Goal: Communication & Community: Ask a question

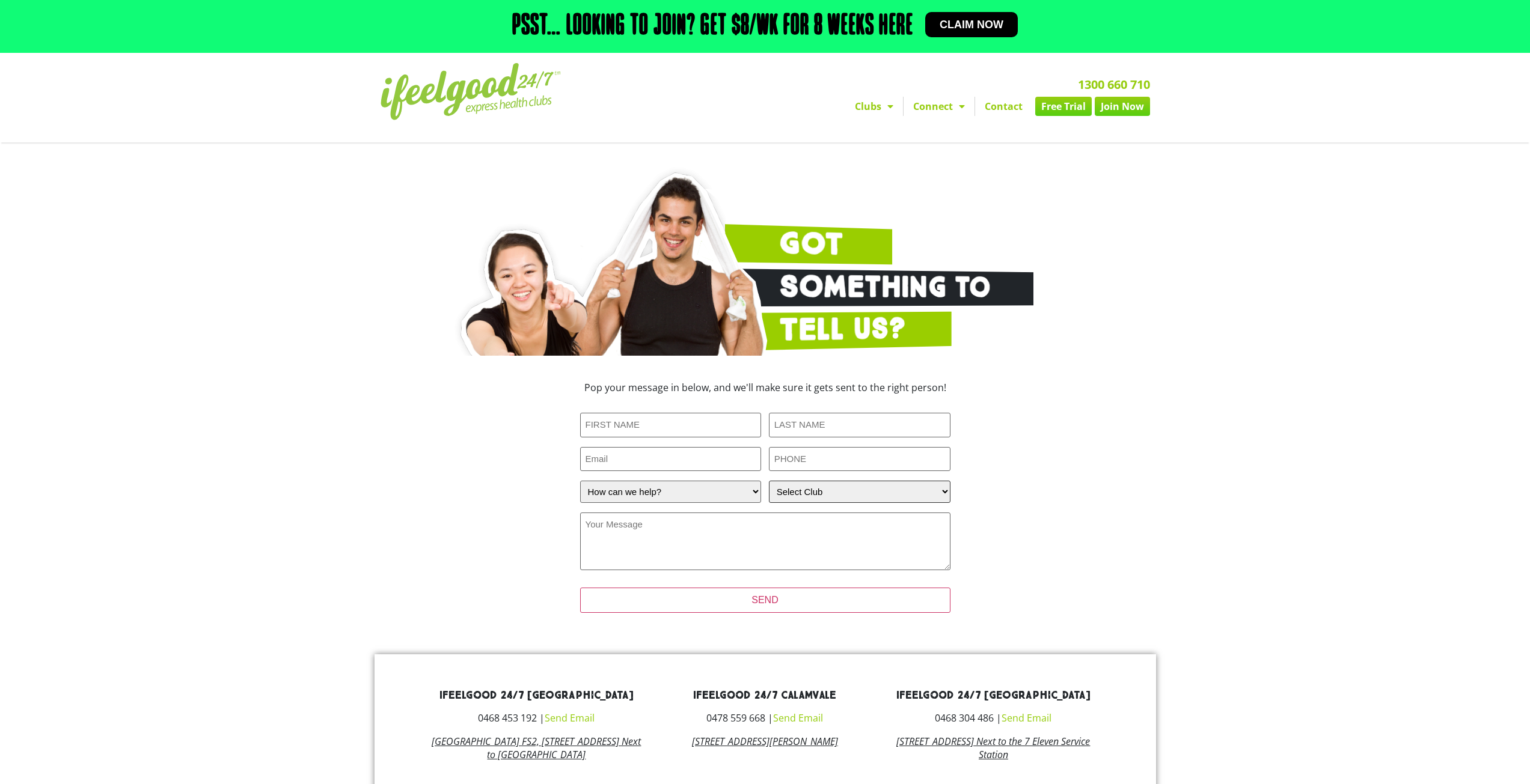
drag, startPoint x: 0, startPoint y: 0, endPoint x: 826, endPoint y: 494, distance: 962.5
click at [826, 494] on select "Select Club [GEOGRAPHIC_DATA] [GEOGRAPHIC_DATA] [GEOGRAPHIC_DATA] [GEOGRAPHIC_D…" at bounding box center [859, 492] width 182 height 22
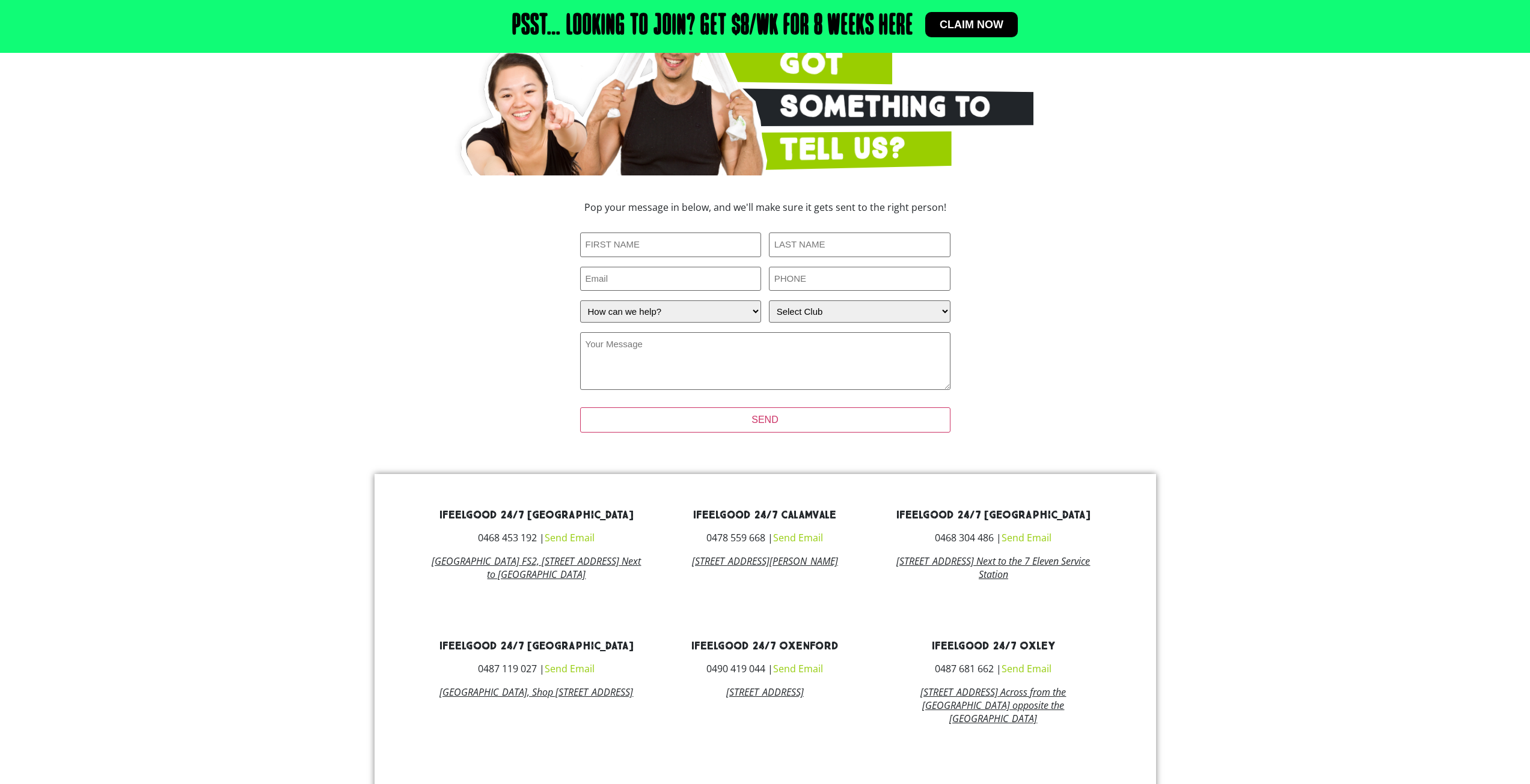
click at [1102, 416] on section "Pop your message in below, and we'll make sure it gets sent to the right person…" at bounding box center [765, 325] width 685 height 256
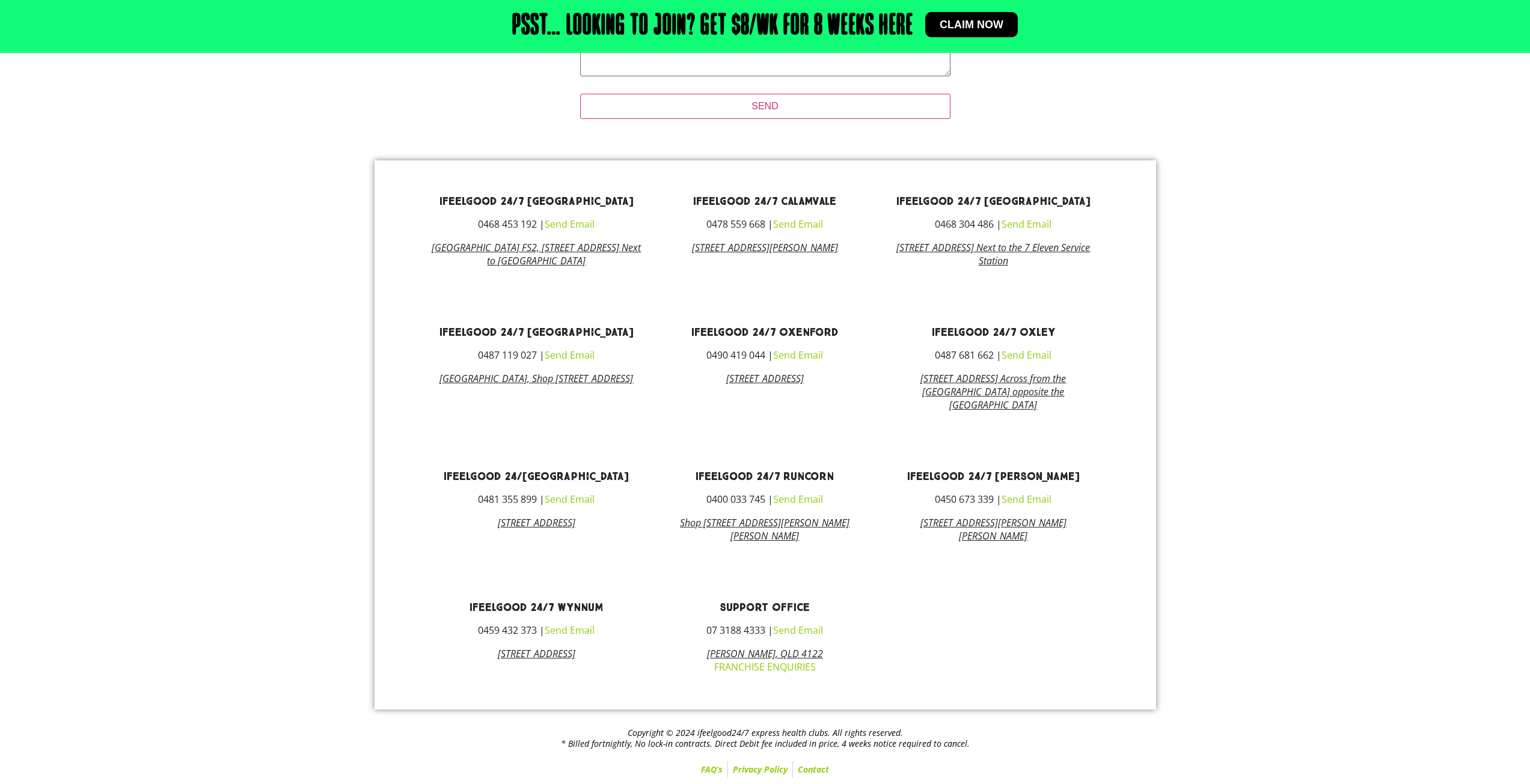
scroll to position [508, 0]
click at [1033, 499] on link "Send Email" at bounding box center [1026, 499] width 50 height 13
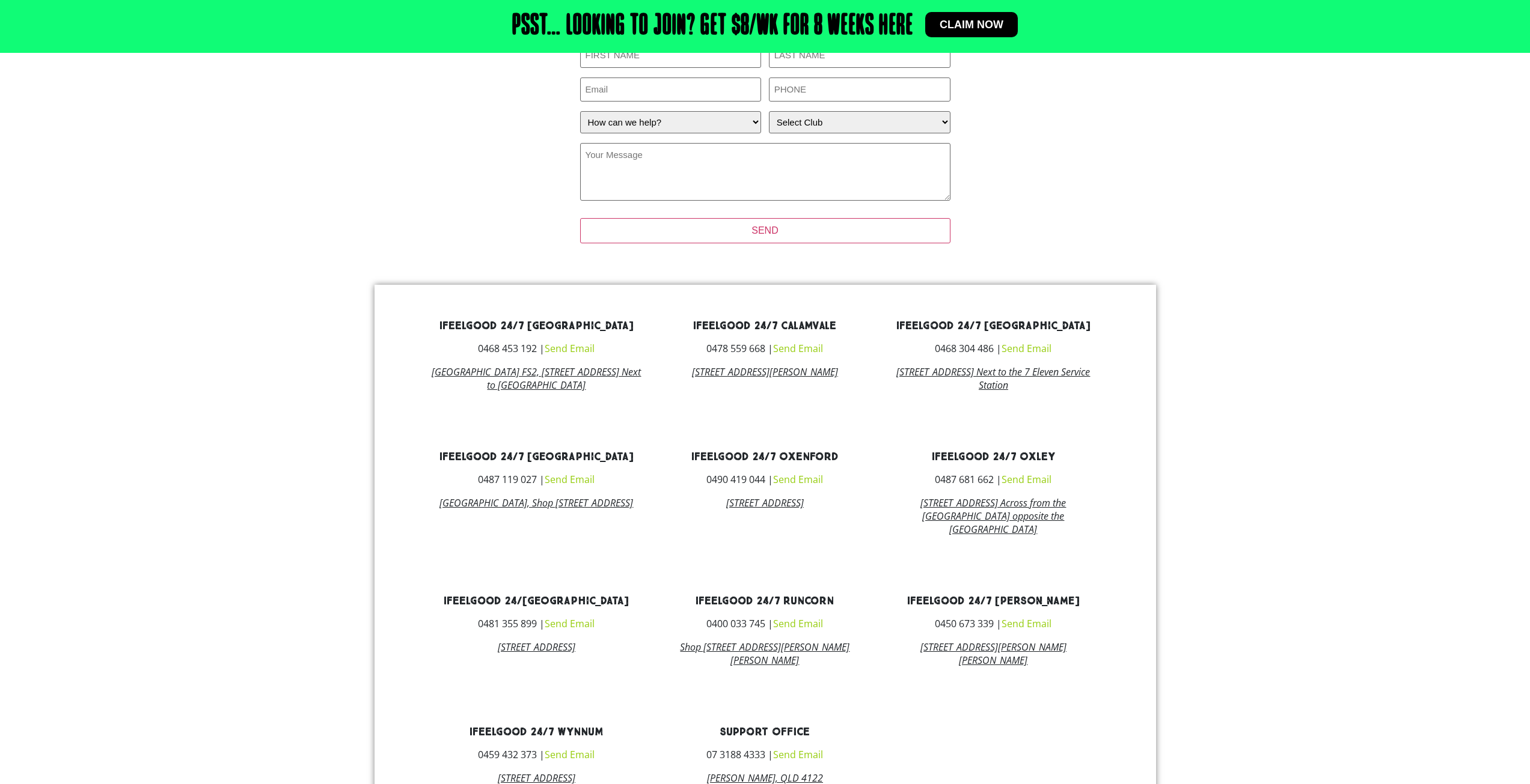
scroll to position [362, 0]
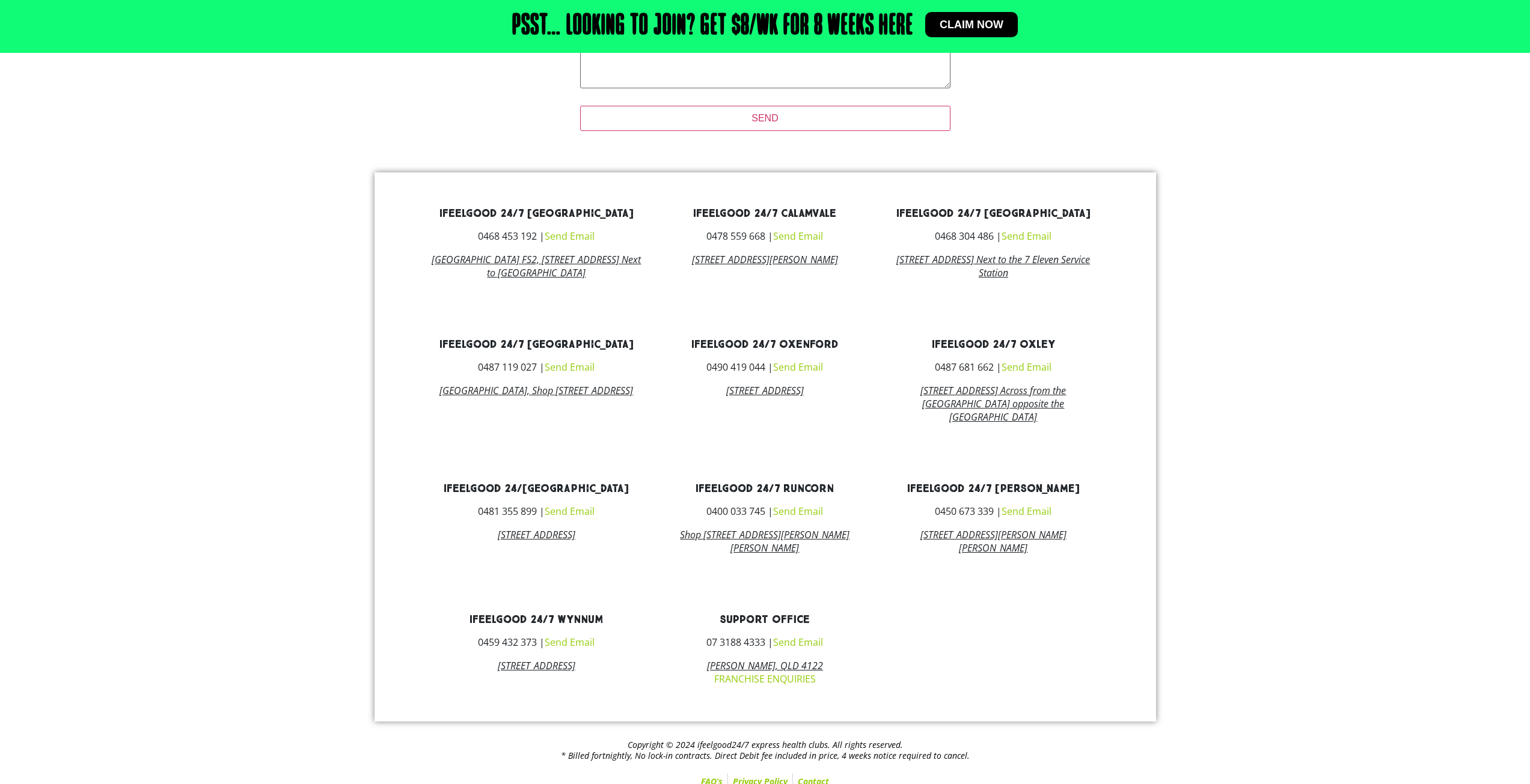
click at [1020, 518] on link "Send Email" at bounding box center [1026, 511] width 50 height 13
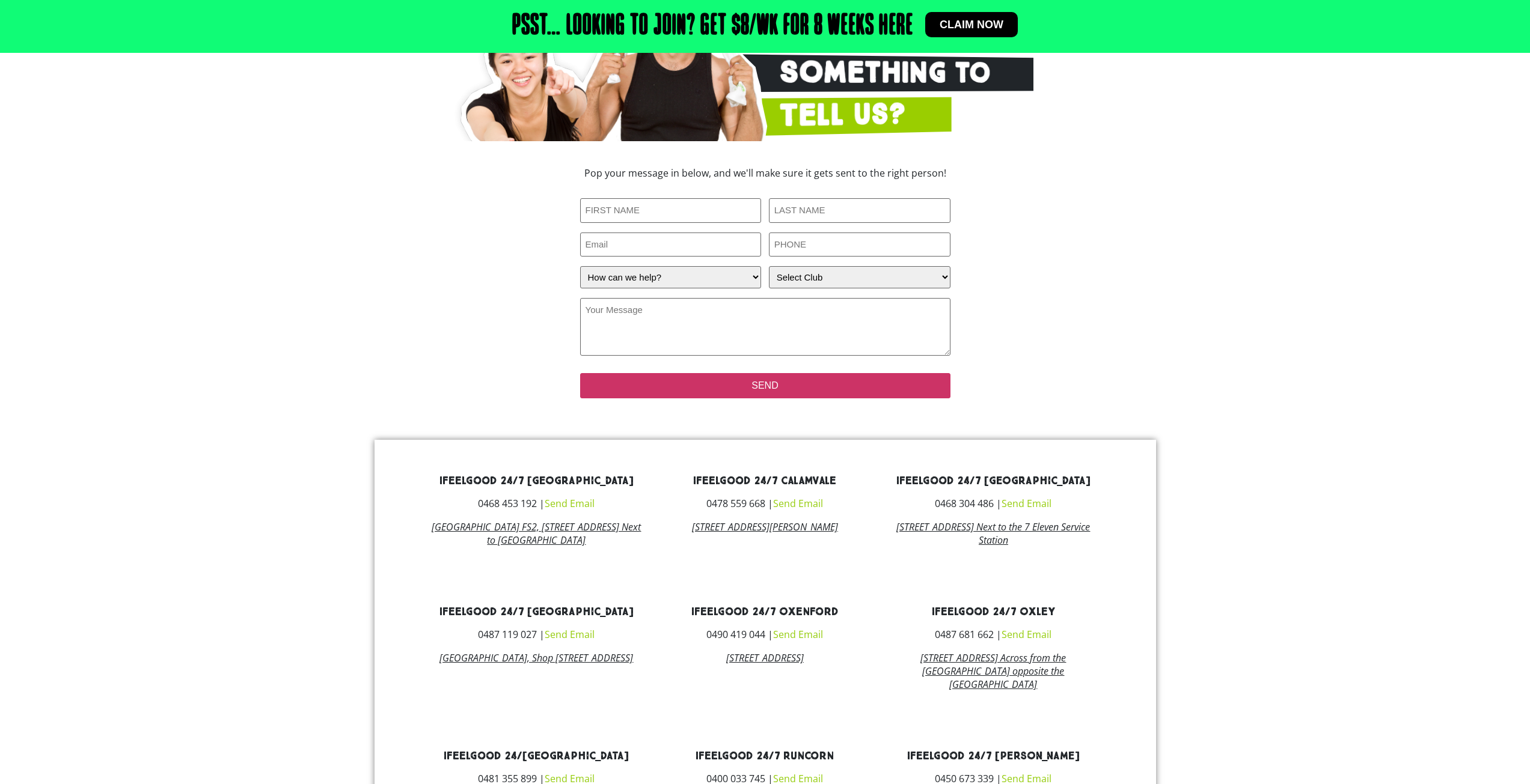
scroll to position [182, 0]
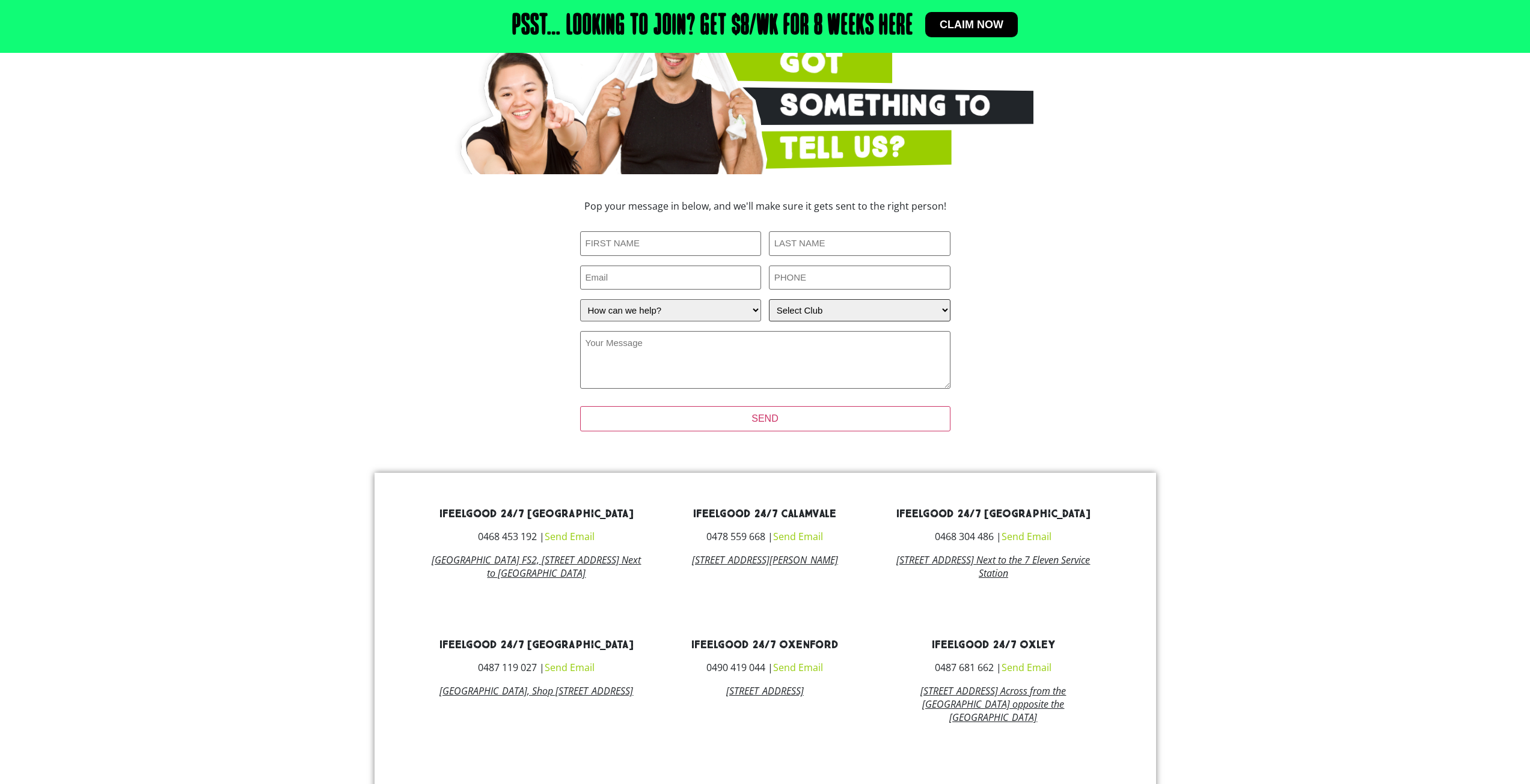
click at [862, 306] on select "Select Club [GEOGRAPHIC_DATA] [GEOGRAPHIC_DATA] [GEOGRAPHIC_DATA] [GEOGRAPHIC_D…" at bounding box center [859, 310] width 182 height 22
select select "Underwood"
click at [769, 299] on select "Select Club [GEOGRAPHIC_DATA] [GEOGRAPHIC_DATA] [GEOGRAPHIC_DATA] [GEOGRAPHIC_D…" at bounding box center [859, 310] width 182 height 22
click at [652, 241] on input "First Name (Required)" at bounding box center [670, 243] width 182 height 24
type input "B"
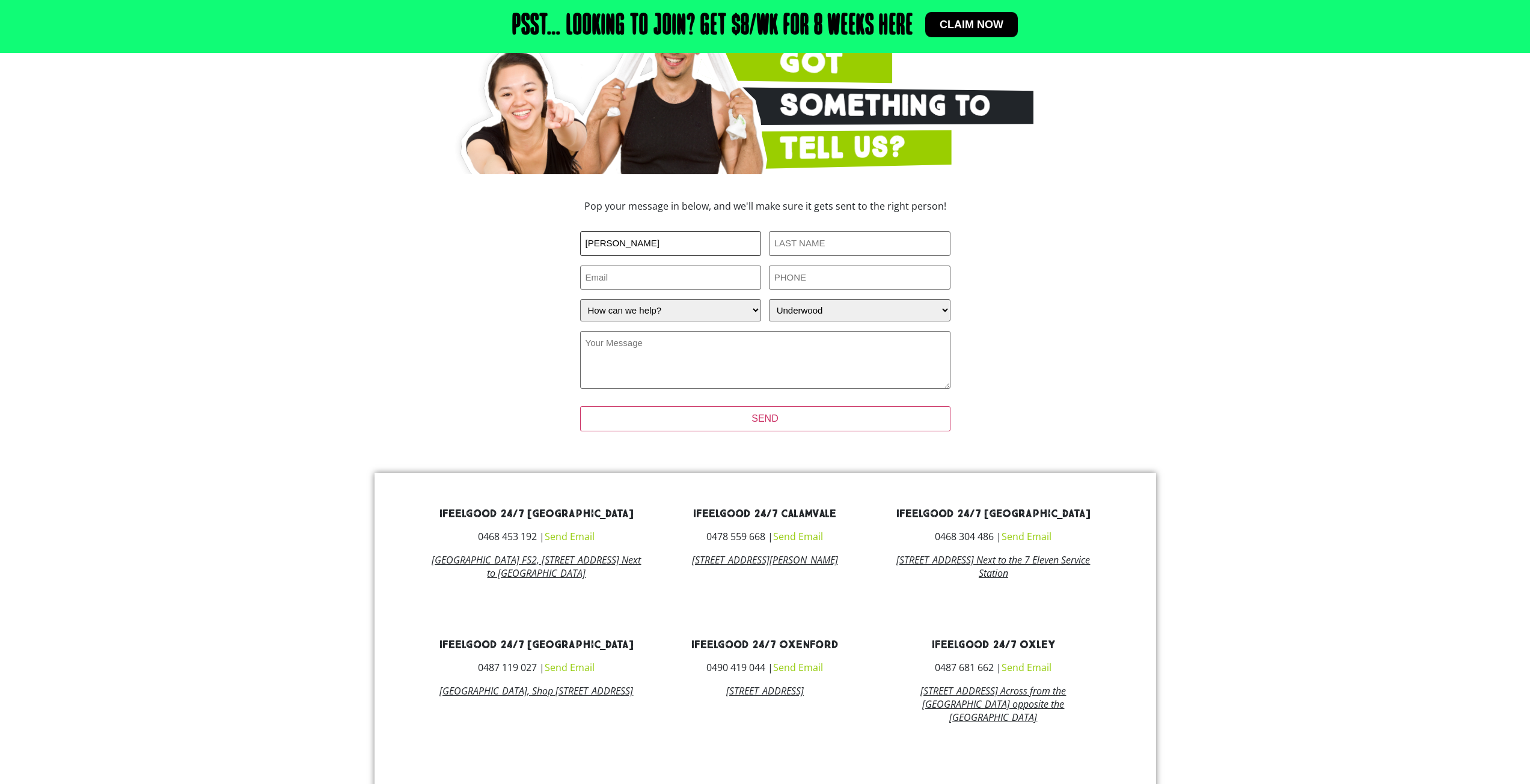
type input "[PERSON_NAME]"
click at [806, 285] on input "PHONE (Required)" at bounding box center [859, 277] width 182 height 24
type input "0423887845"
click at [690, 281] on input "Email" at bounding box center [670, 277] width 182 height 24
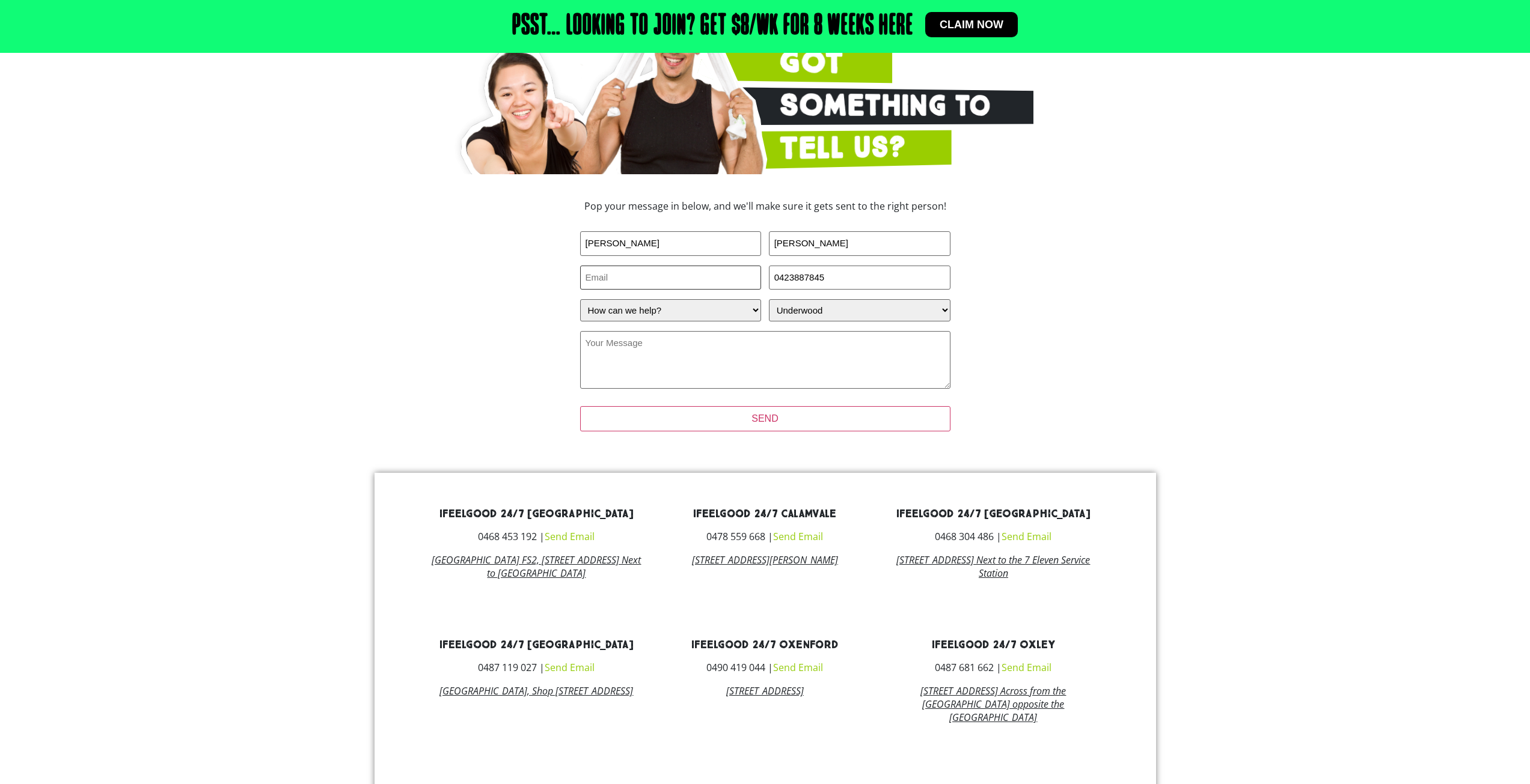
type input "[EMAIL_ADDRESS][DOMAIN_NAME]"
click at [687, 342] on textarea "Your Message (Required)" at bounding box center [764, 360] width 370 height 58
click at [764, 362] on textarea "Hello, i was wondering if im able to put my gym membership on hold as i will be…" at bounding box center [764, 360] width 370 height 58
click at [694, 387] on textarea "Hello, i was wondering if im able to put my gym membership on hold as i will be…" at bounding box center [764, 360] width 370 height 58
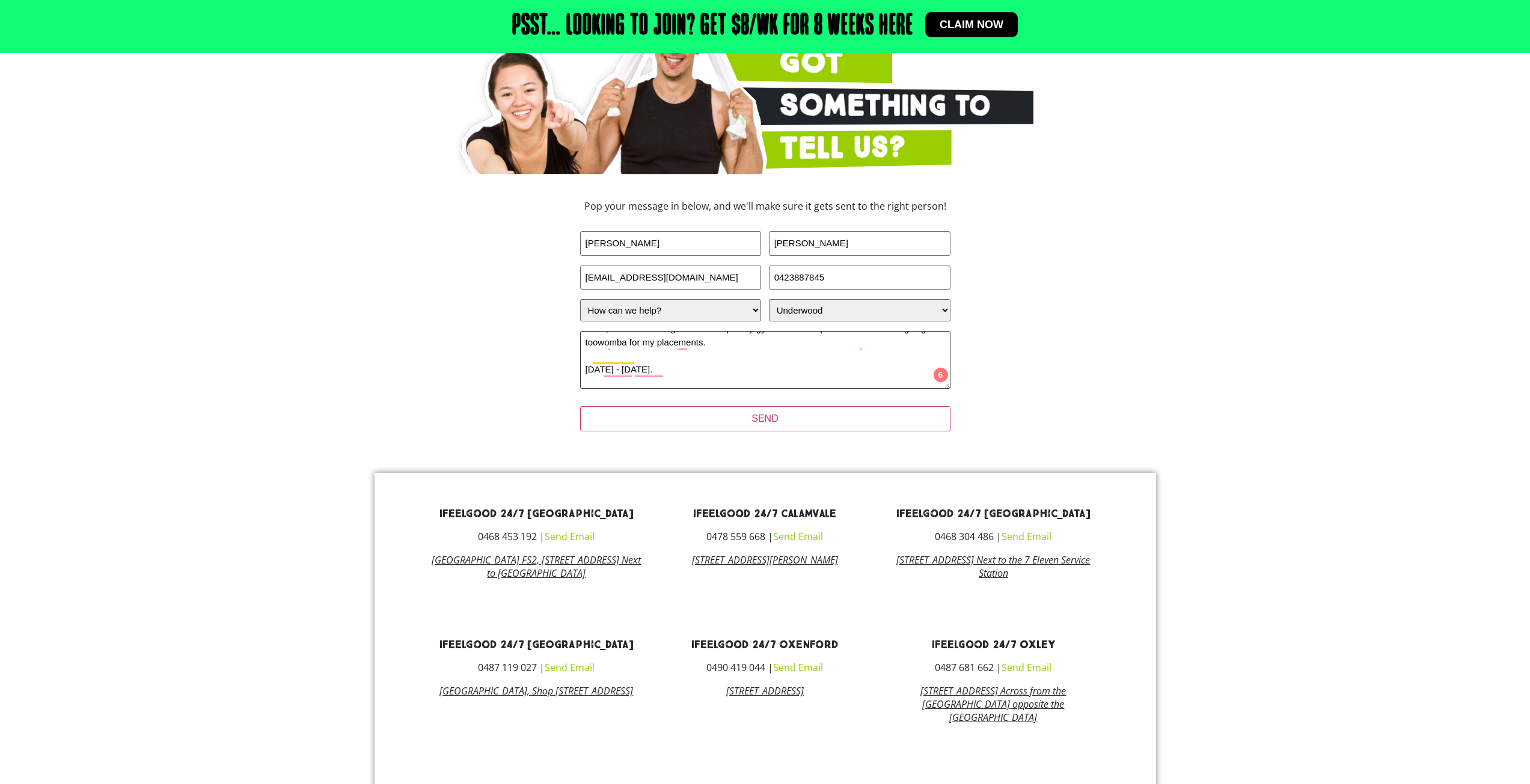
scroll to position [0, 0]
click at [832, 368] on textarea "Hello, i was wondering if im able to put my gym membership on hold as i will be…" at bounding box center [764, 360] width 370 height 58
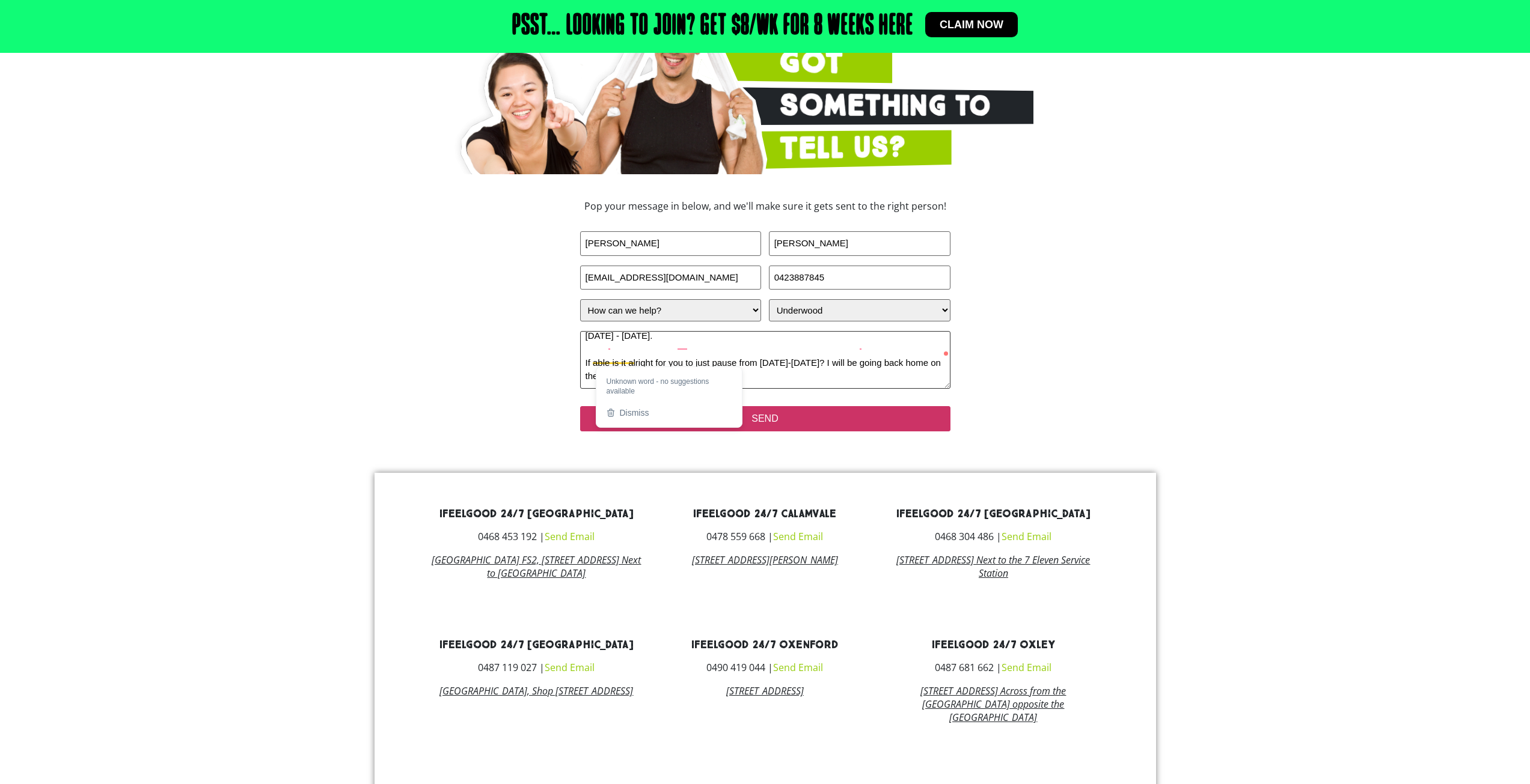
type textarea "Hello, i was wondering if im able to put my gym membership on hold as i will be…"
click at [822, 424] on input "SEND" at bounding box center [764, 419] width 370 height 25
click at [1142, 339] on section "GOT Something to Tell Us? Pop your message in below, and we'll make sure it get…" at bounding box center [765, 206] width 1530 height 491
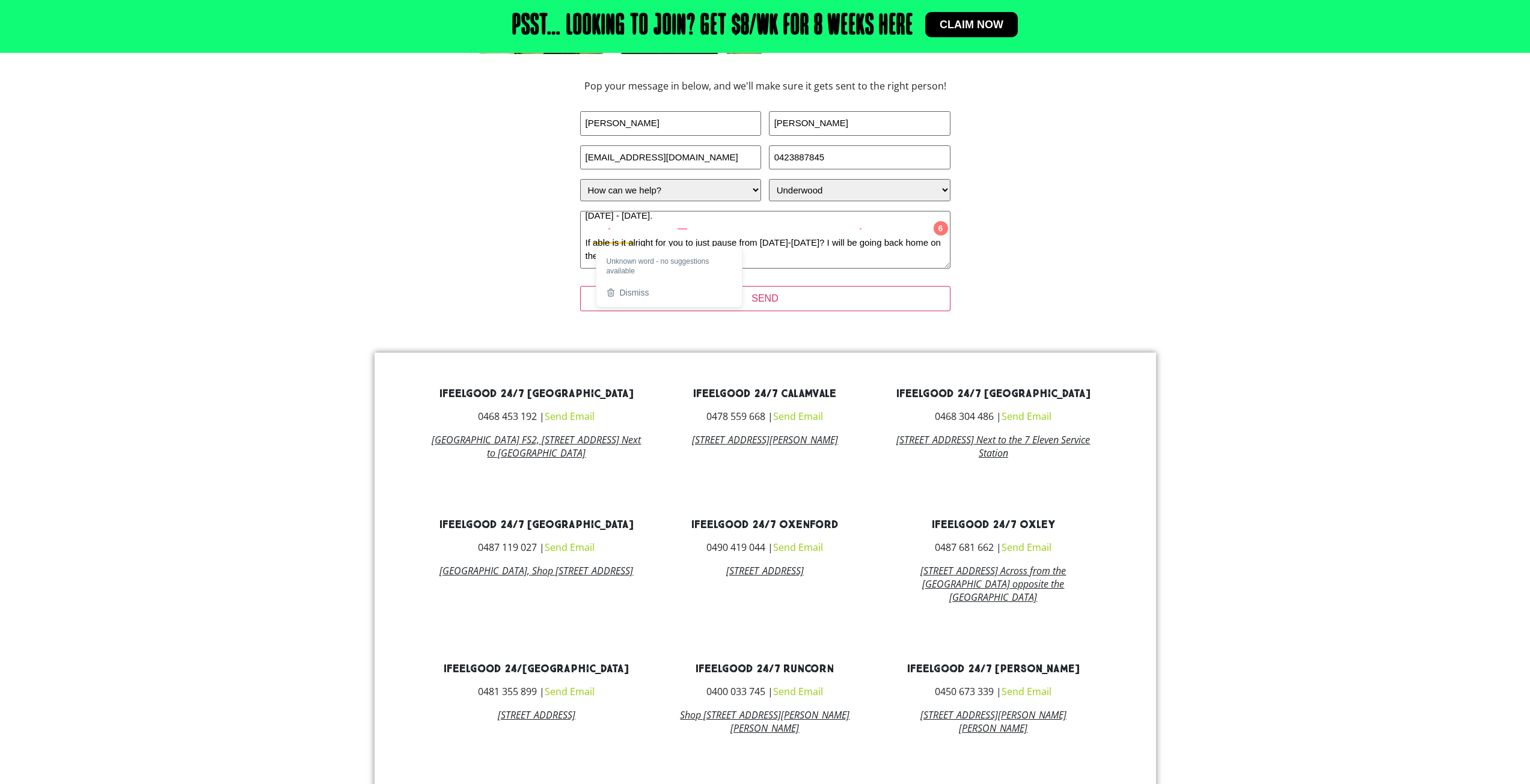
click at [666, 288] on div "Dismiss Dismiss suggestion" at bounding box center [669, 293] width 136 height 19
click at [643, 299] on ga "Dismiss Dismiss suggestion" at bounding box center [627, 293] width 53 height 19
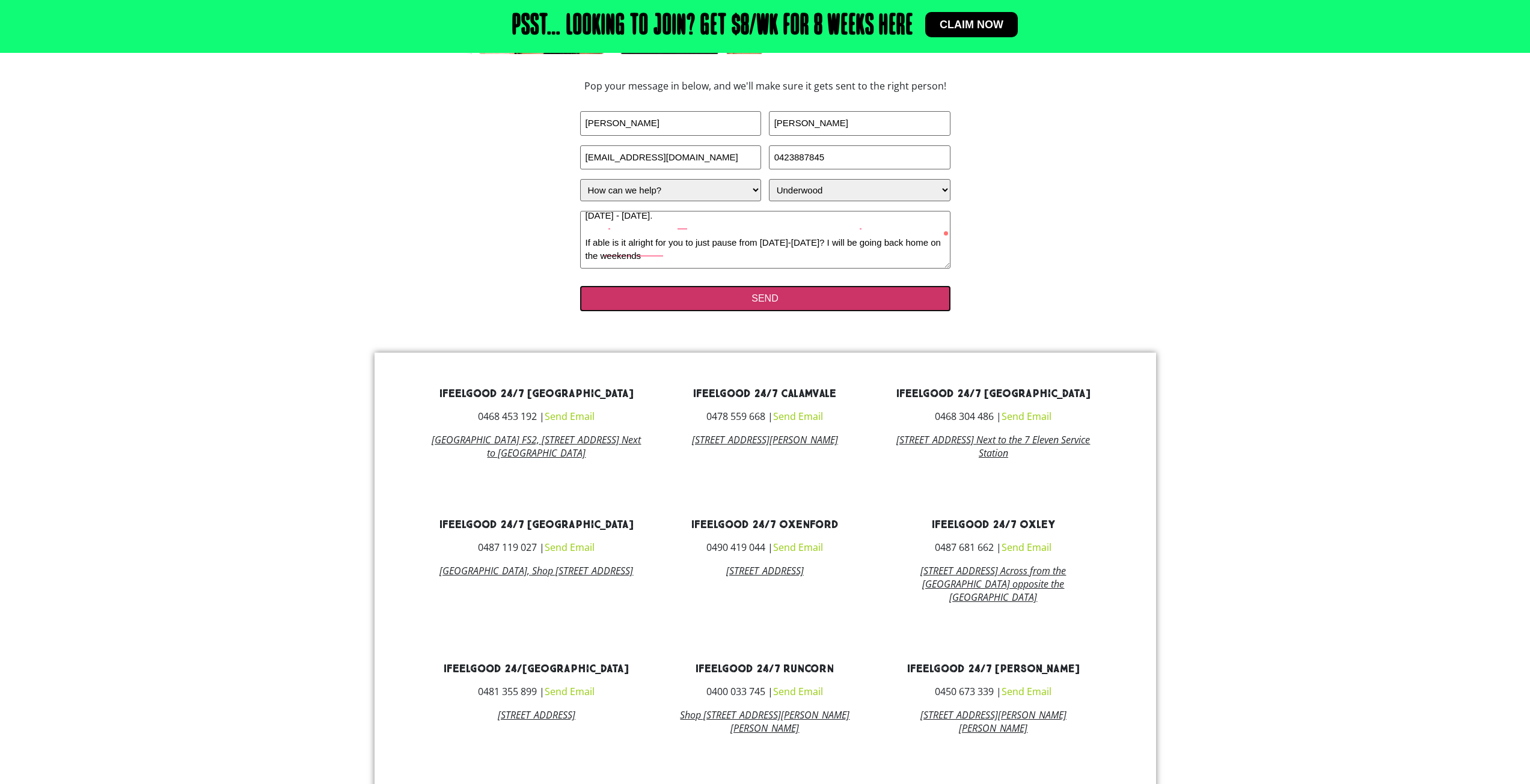
click at [686, 302] on input "SEND" at bounding box center [764, 299] width 370 height 25
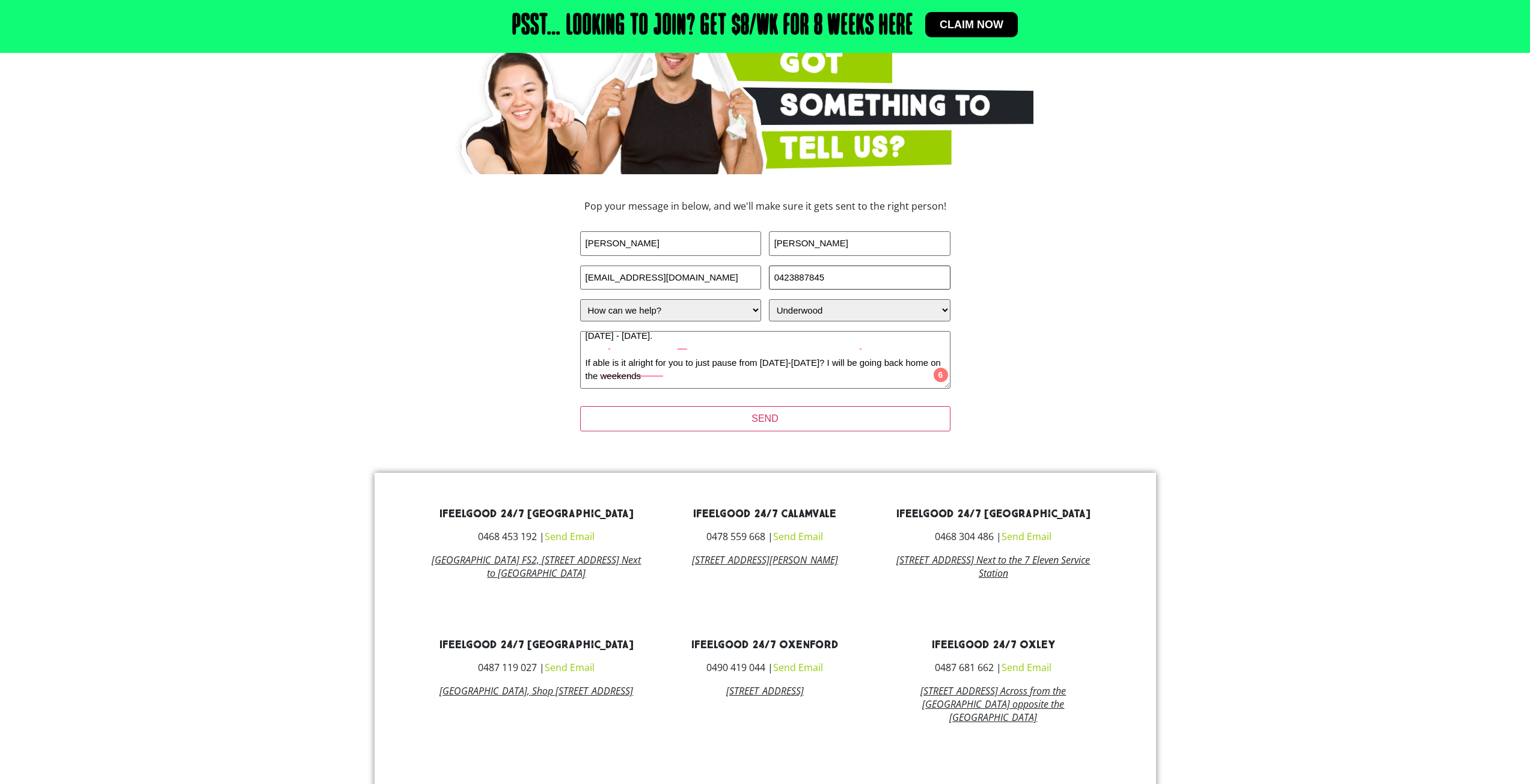
click at [888, 279] on input "0423887845" at bounding box center [859, 277] width 182 height 24
click at [790, 350] on textarea "Hello, i was wondering if im able to put my gym membership on hold as i will be…" at bounding box center [764, 360] width 370 height 58
click at [807, 380] on ga "[DATE]" at bounding box center [835, 376] width 136 height 19
click at [807, 351] on textarea "Hello, i was wondering if im able to put my gym membership on hold as i will be…" at bounding box center [764, 360] width 370 height 58
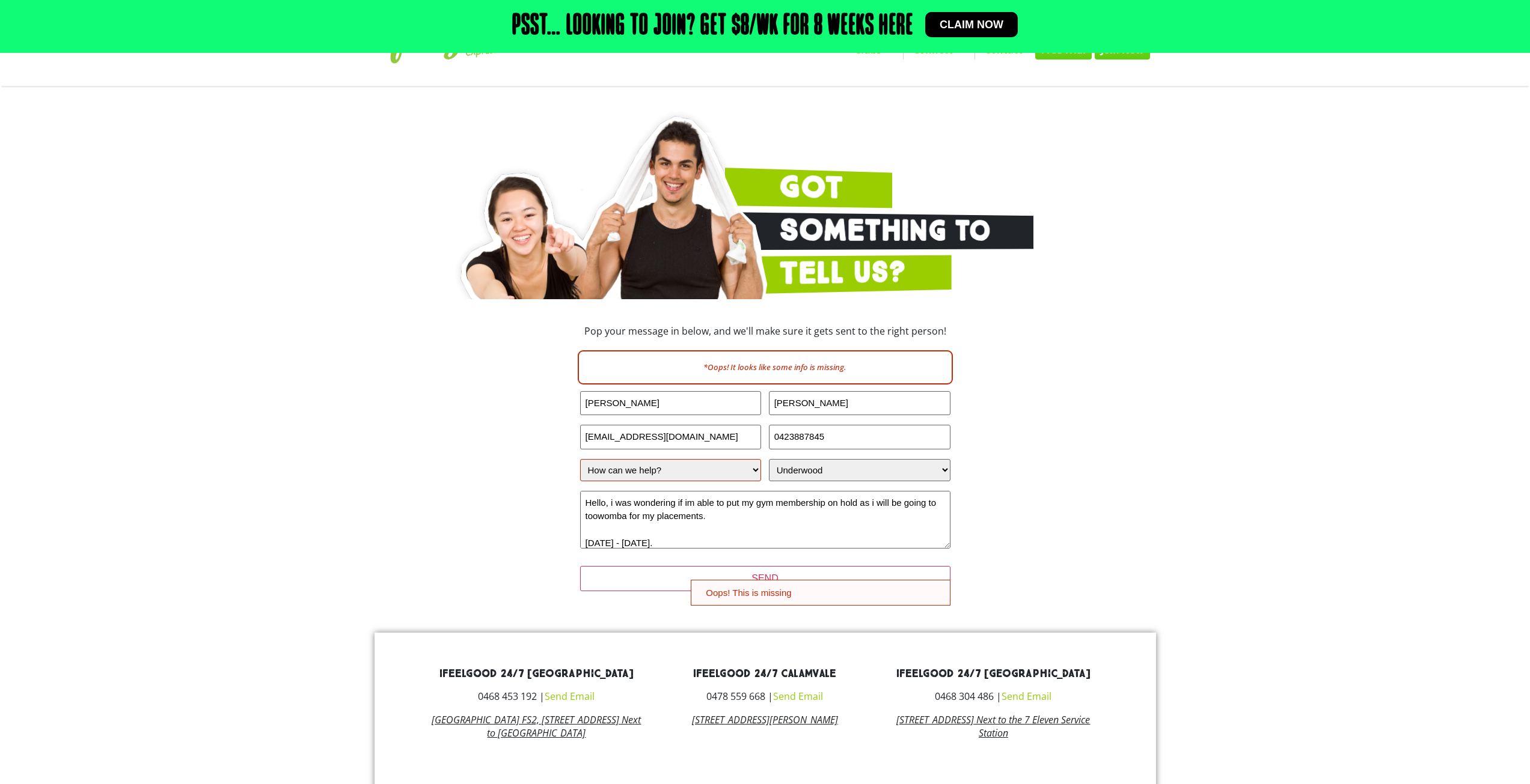
scroll to position [60, 0]
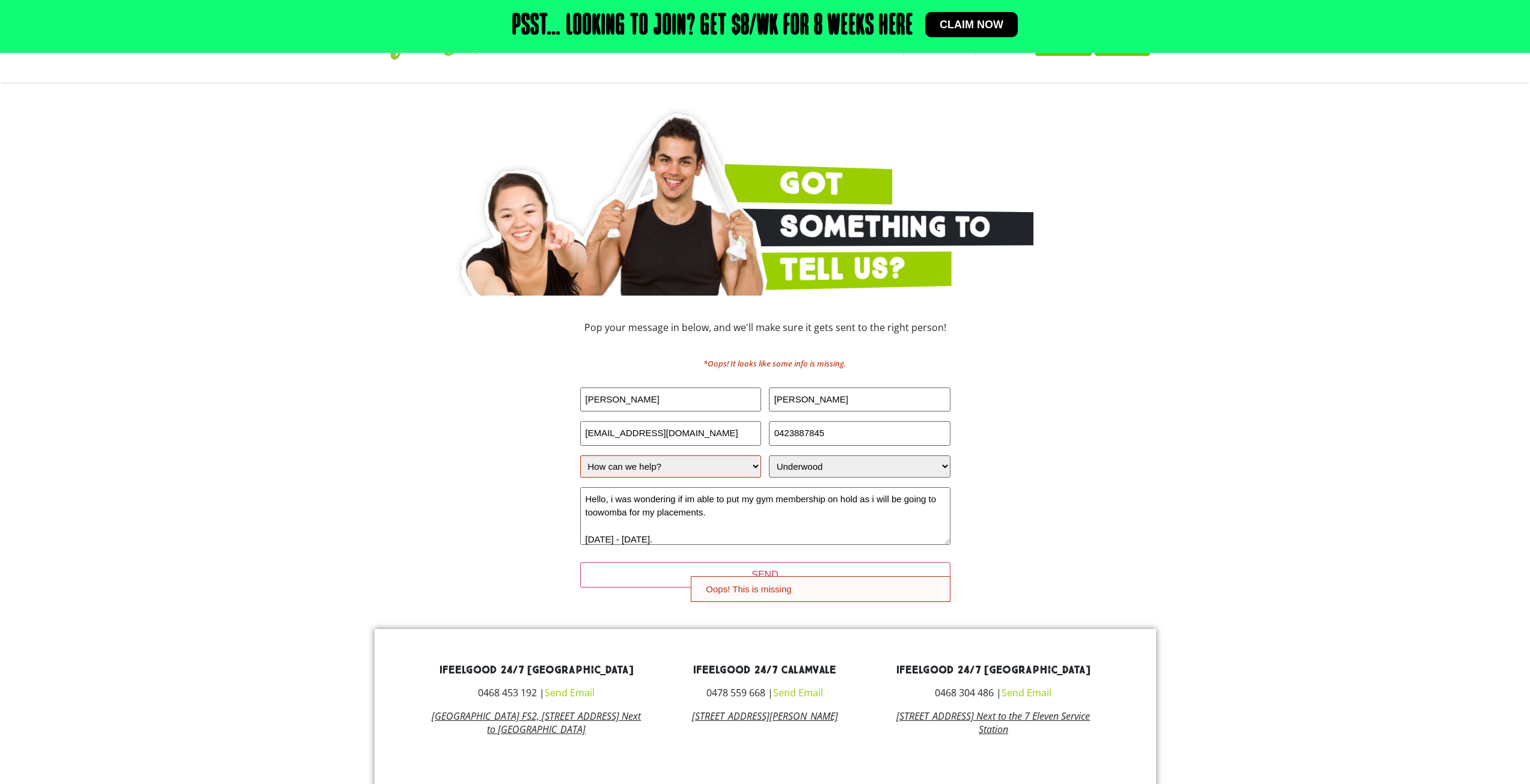
click at [720, 474] on select "How can we help? I have a question about joining I'm a current member who has a…" at bounding box center [670, 467] width 182 height 22
select select "I'm a current member who has an enquiry"
click at [580, 456] on select "How can we help? I have a question about joining I'm a current member who has a…" at bounding box center [670, 467] width 182 height 22
click at [730, 476] on select "How can we help? I have a question about joining I'm a current member who has a…" at bounding box center [670, 467] width 182 height 22
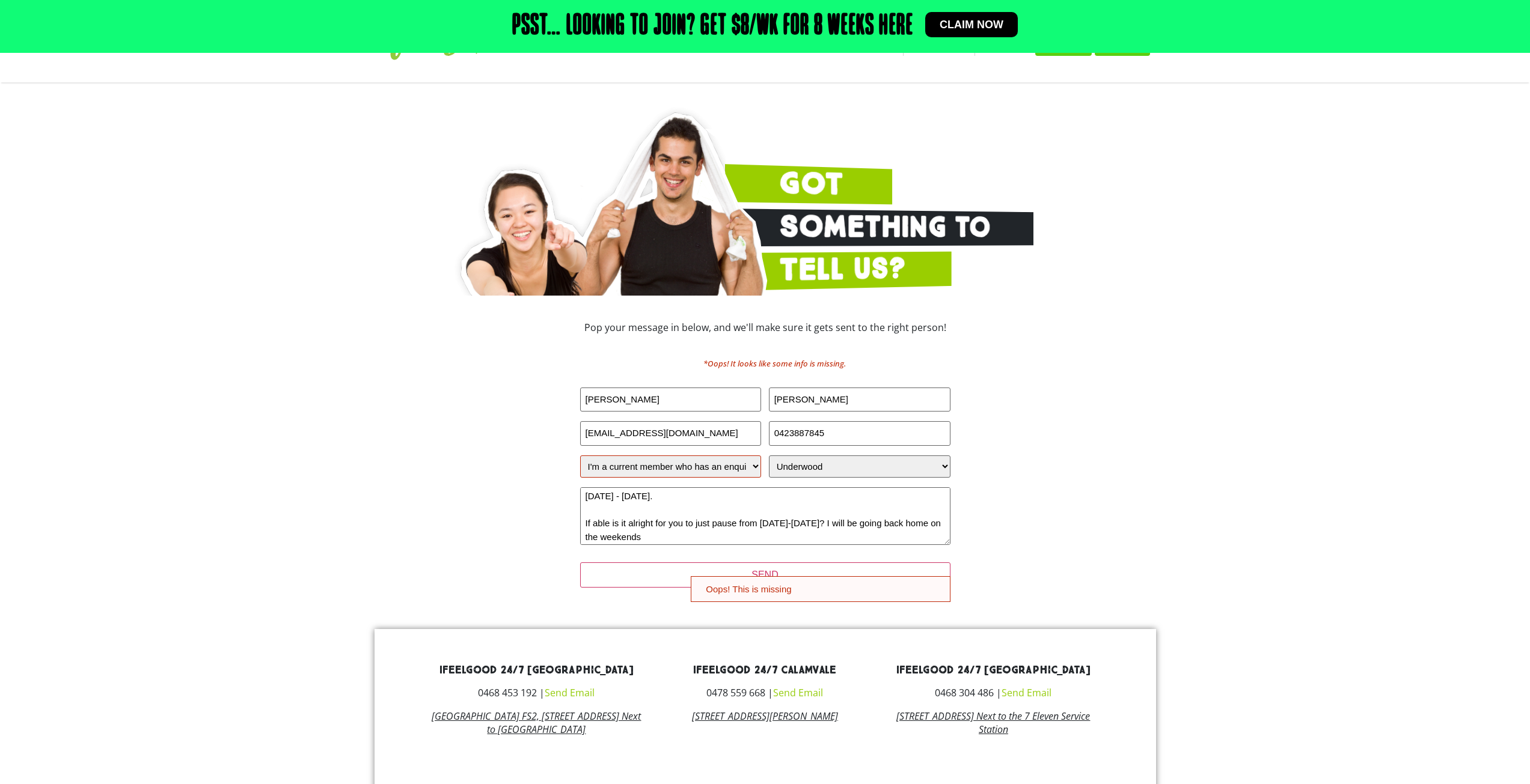
scroll to position [47, 0]
click at [783, 575] on input "SEND" at bounding box center [764, 575] width 370 height 25
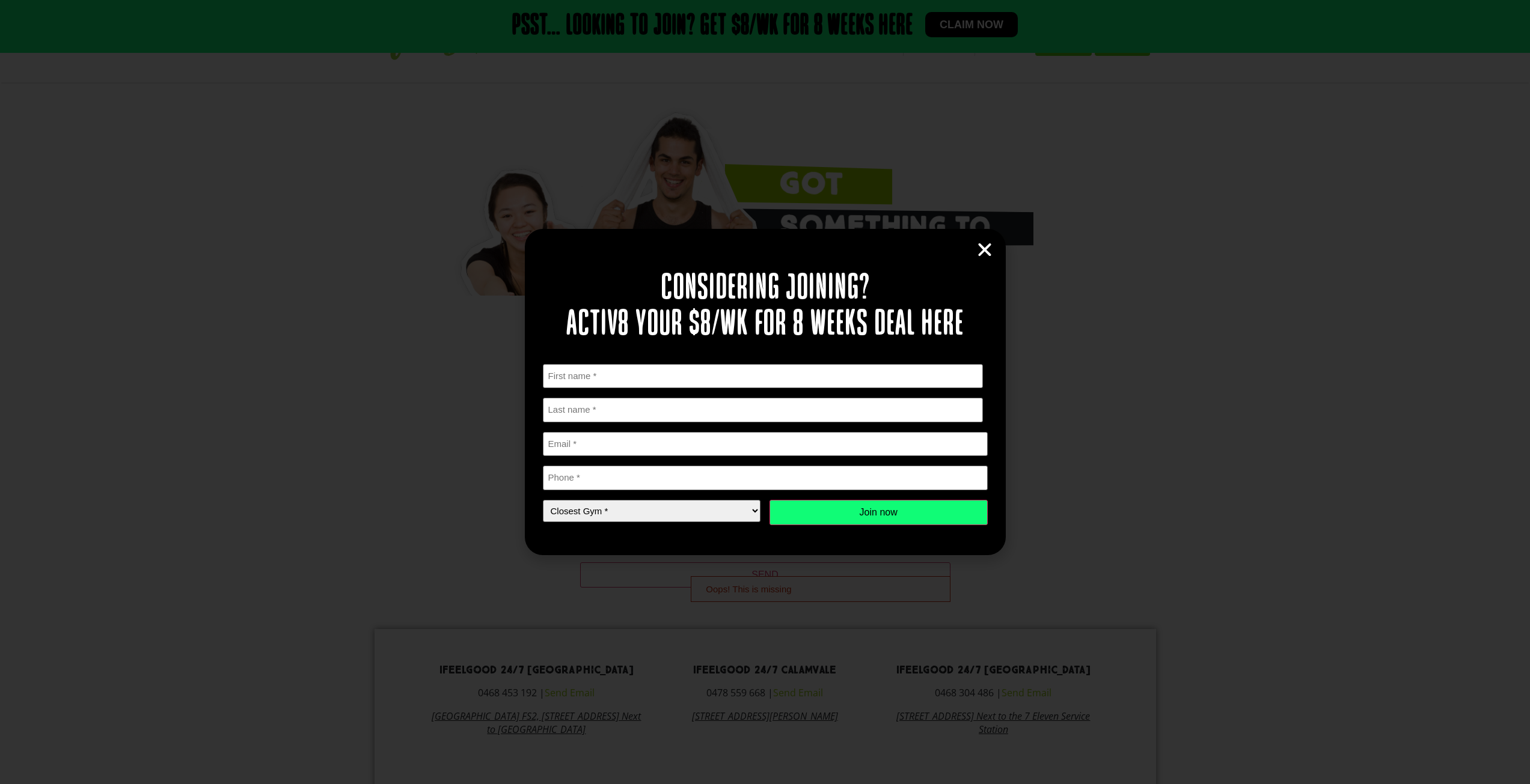
click at [976, 247] on icon "Close" at bounding box center [984, 250] width 18 height 18
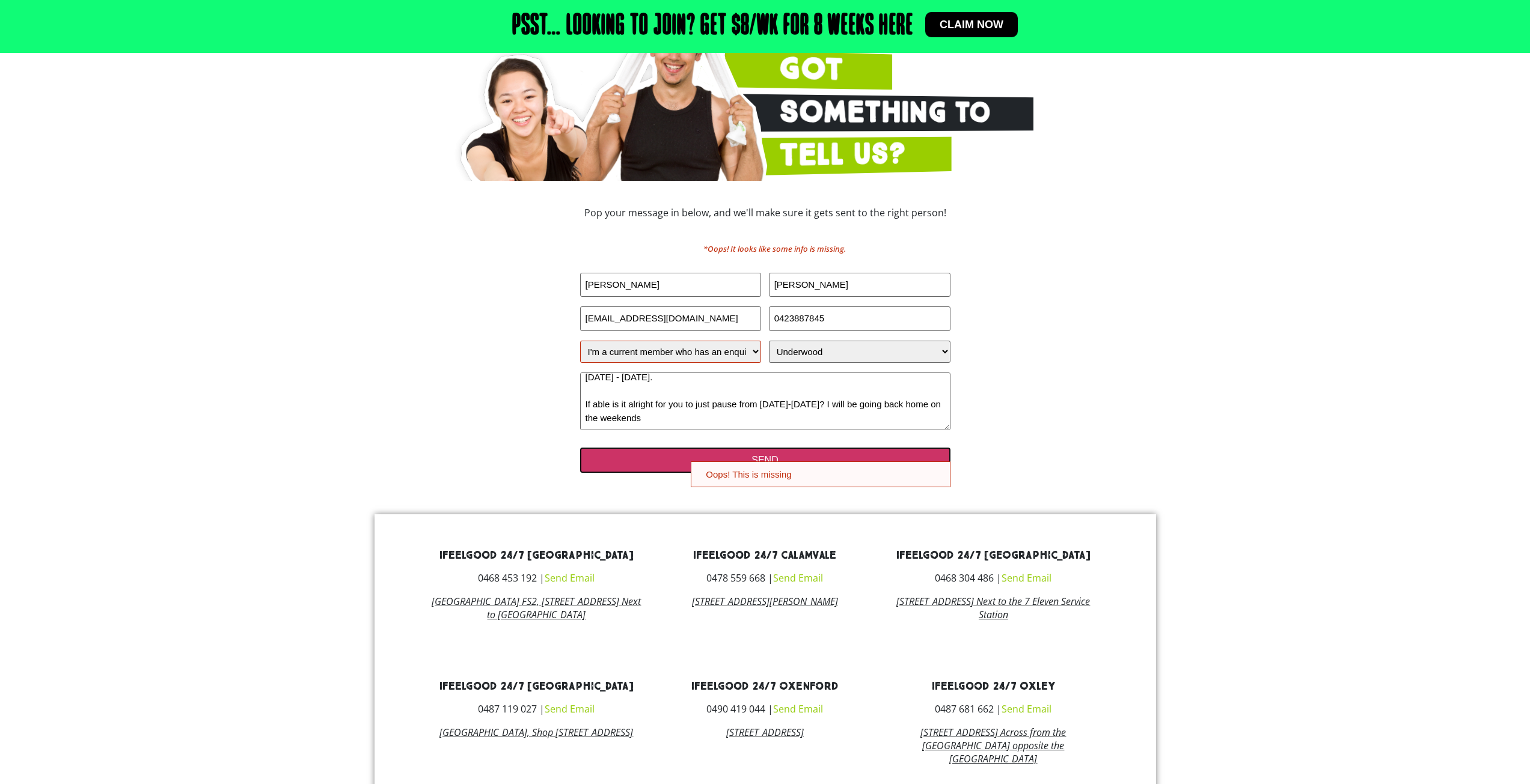
scroll to position [180, 0]
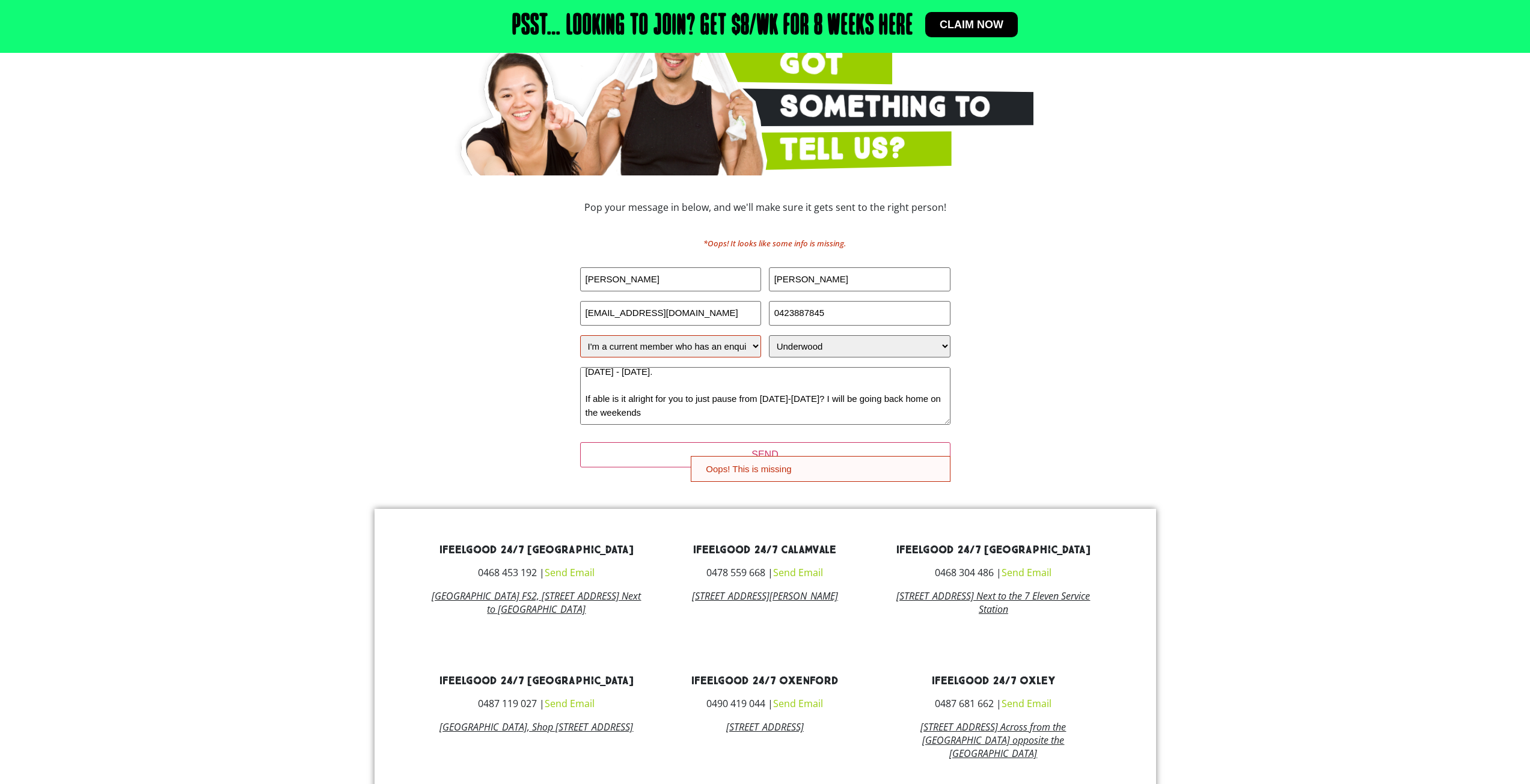
click at [718, 337] on select "How can we help? I have a question about joining I'm a current member who has a…" at bounding box center [670, 346] width 182 height 22
click at [580, 335] on select "How can we help? I have a question about joining I'm a current member who has a…" at bounding box center [670, 346] width 182 height 22
click at [694, 361] on div "First Name (Required) Nathan Last Name (Required) Pham Email nathanpham14@hotma…" at bounding box center [764, 348] width 370 height 162
click at [716, 345] on select "How can we help? I have a question about joining I'm a current member who has a…" at bounding box center [670, 346] width 182 height 22
click at [706, 348] on select "How can we help? I have a question about joining I'm a current member who has a…" at bounding box center [670, 346] width 182 height 22
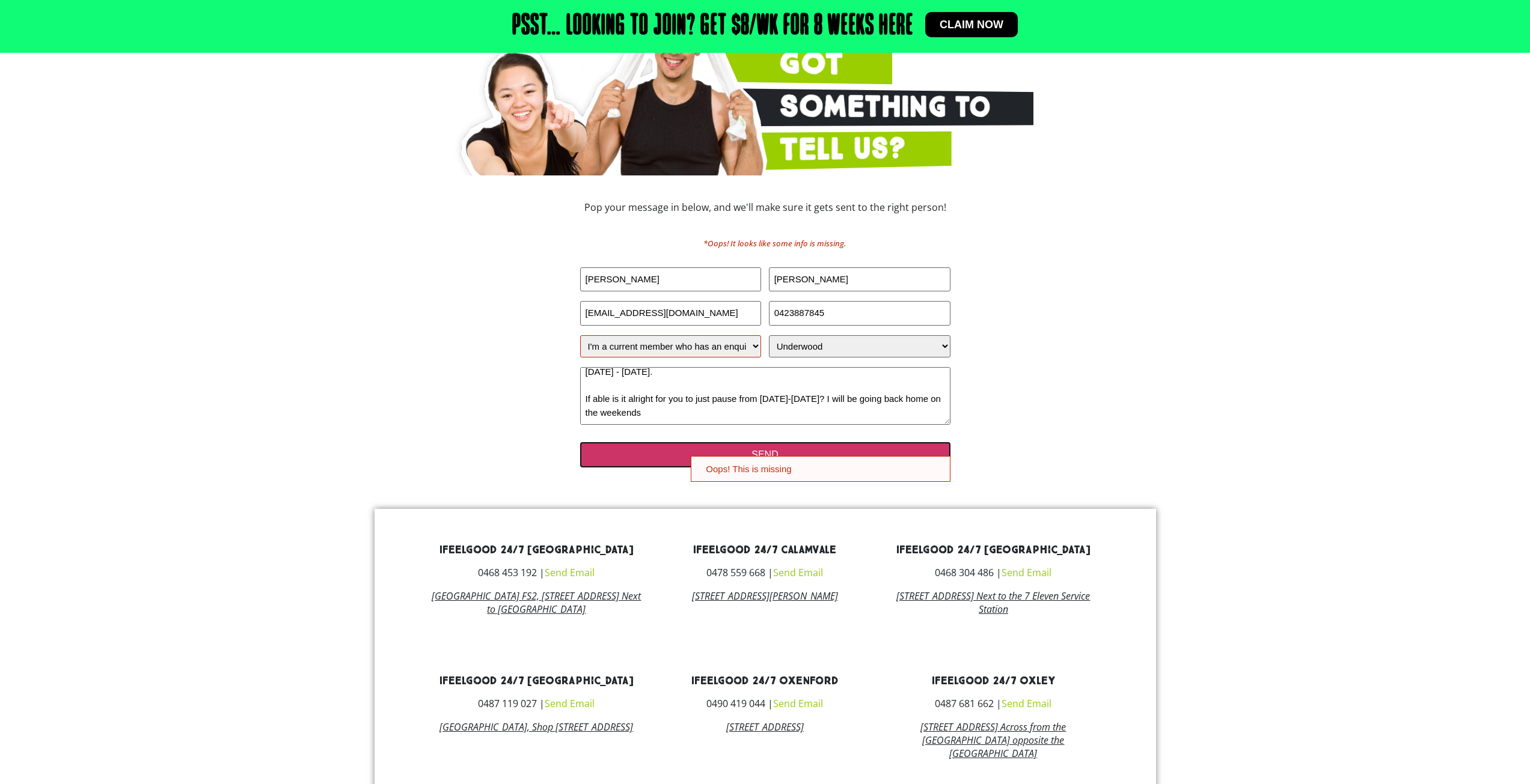
click at [685, 449] on input "SEND" at bounding box center [764, 455] width 370 height 25
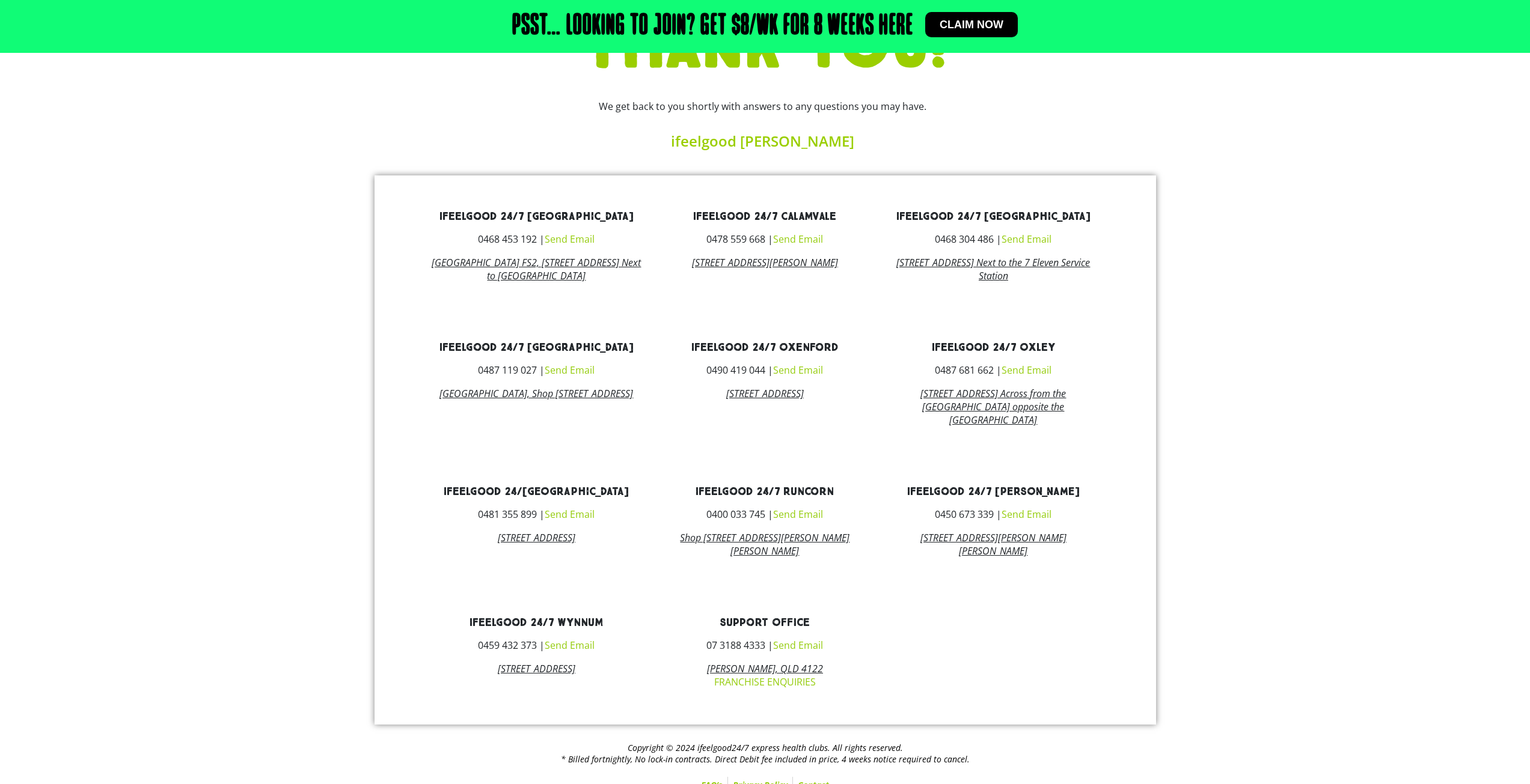
scroll to position [160, 0]
